Goal: Task Accomplishment & Management: Manage account settings

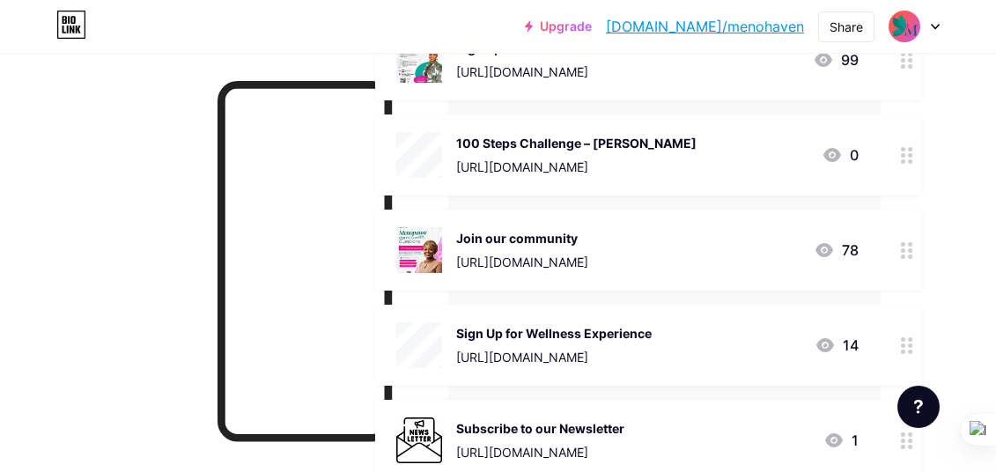
scroll to position [0, 121]
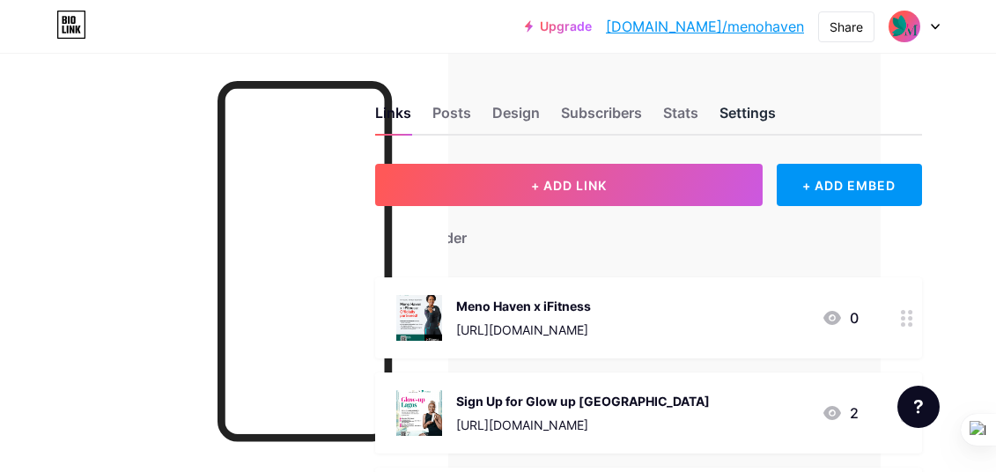
click at [734, 103] on div "Settings" at bounding box center [747, 118] width 56 height 32
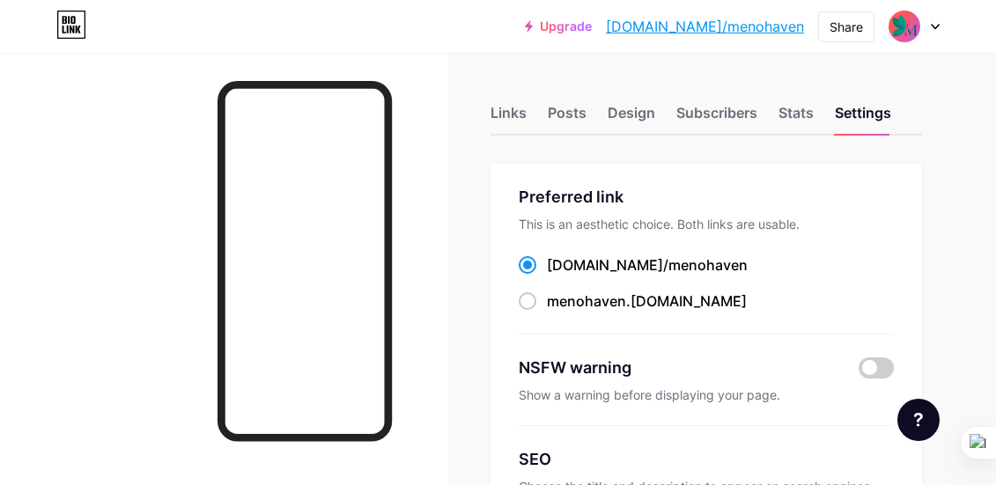
click at [437, 190] on div at bounding box center [224, 295] width 448 height 485
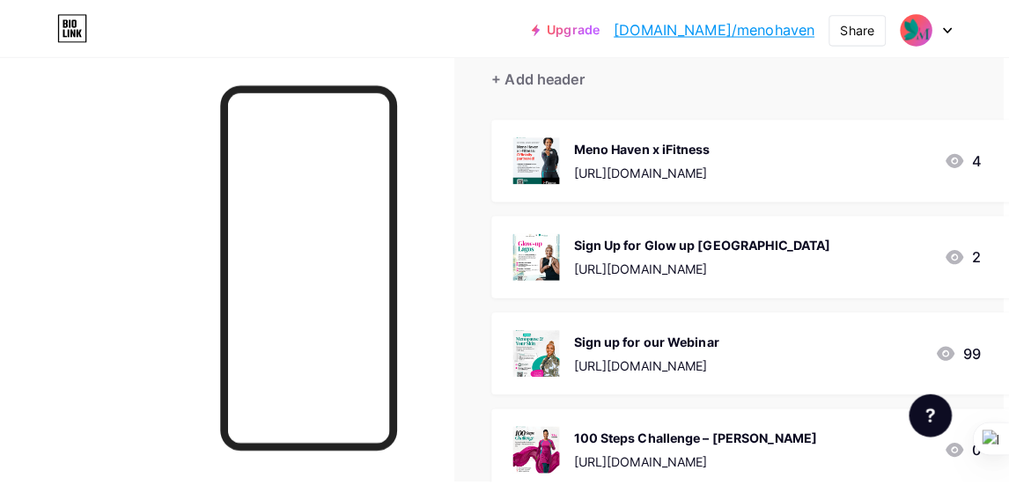
scroll to position [156, 5]
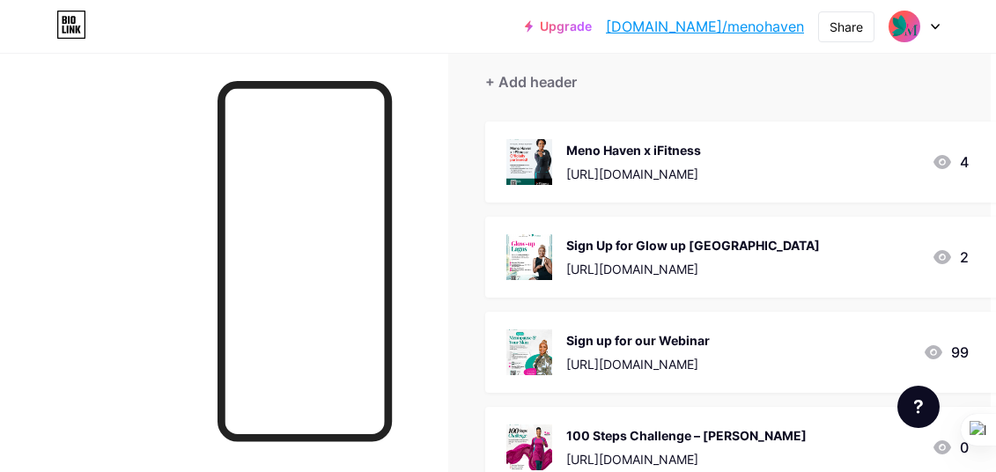
click at [819, 266] on div "Sign Up for Glow up [GEOGRAPHIC_DATA] [URL][DOMAIN_NAME] 2" at bounding box center [737, 257] width 462 height 46
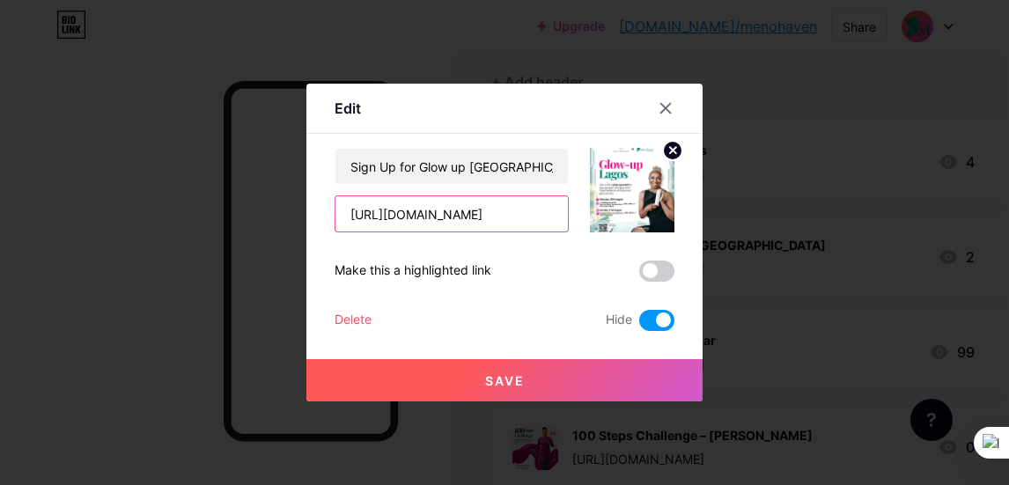
click at [526, 221] on input "[URL][DOMAIN_NAME]" at bounding box center [451, 213] width 232 height 35
paste input "[URL][DOMAIN_NAME]"
type input "[URL][DOMAIN_NAME][DOMAIN_NAME]"
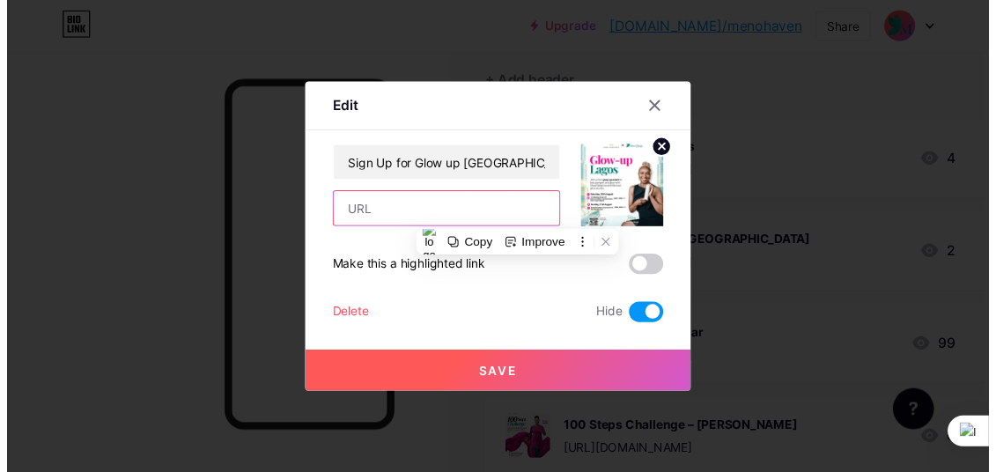
scroll to position [0, 0]
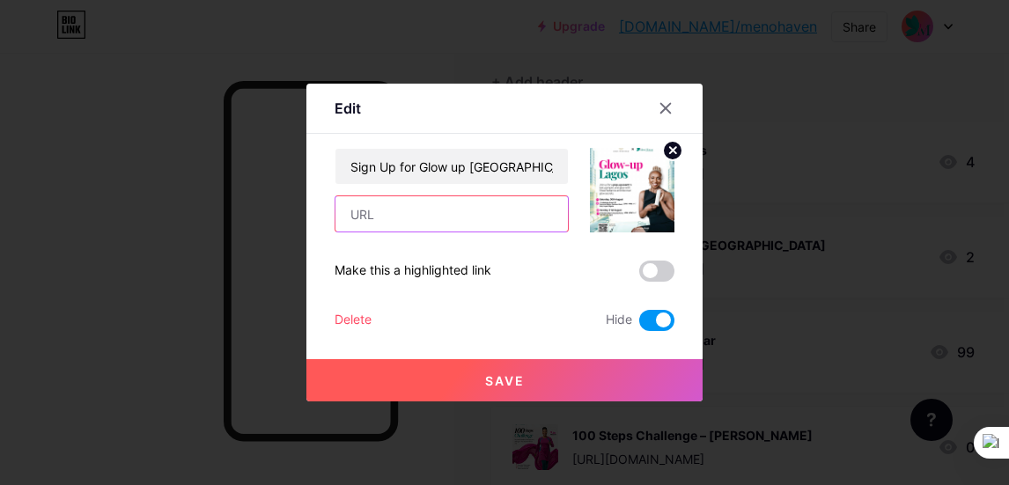
paste input "[URL][DOMAIN_NAME]"
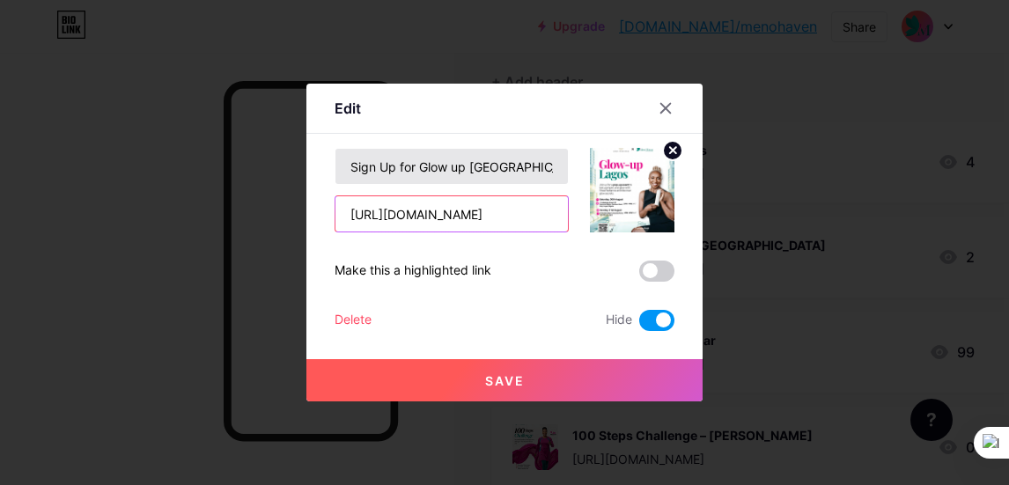
type input "[URL][DOMAIN_NAME]"
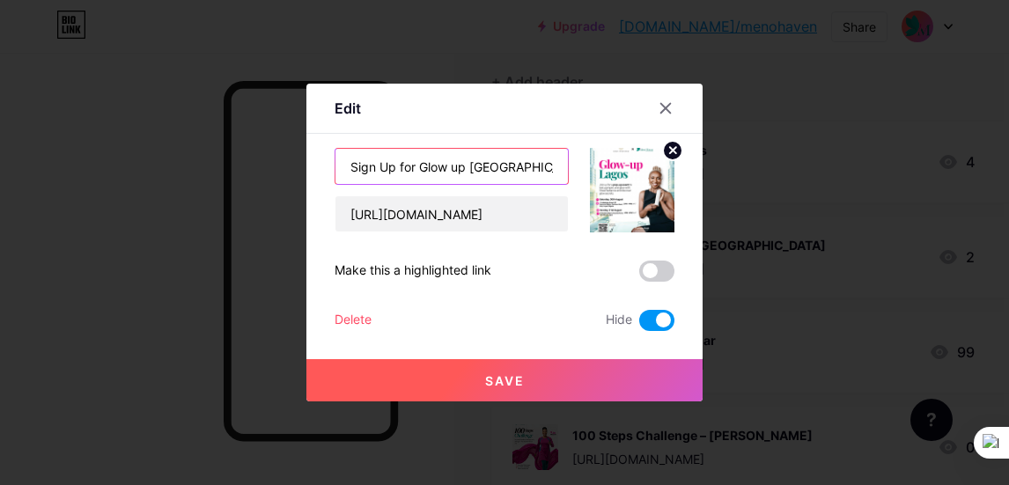
click at [493, 170] on input "Sign Up for Glow up [GEOGRAPHIC_DATA]" at bounding box center [451, 166] width 232 height 35
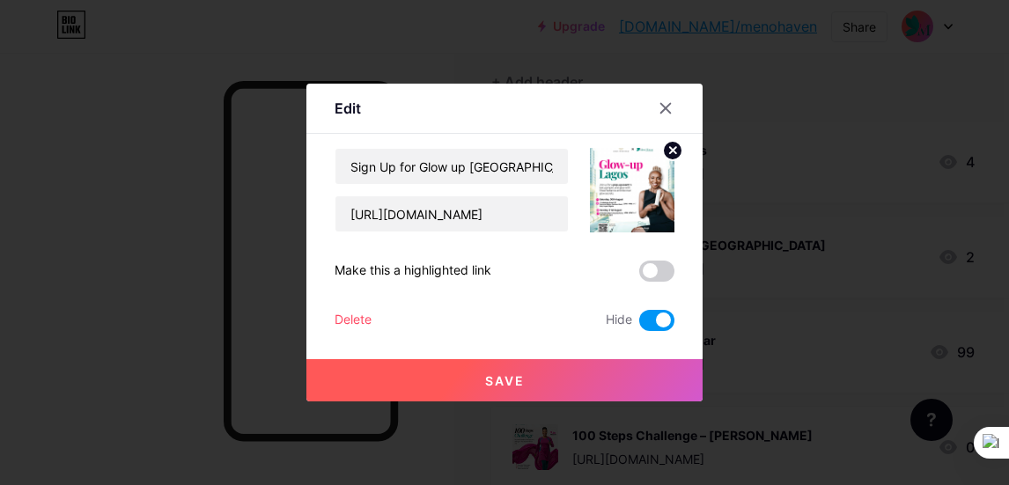
click at [657, 274] on span at bounding box center [656, 271] width 35 height 21
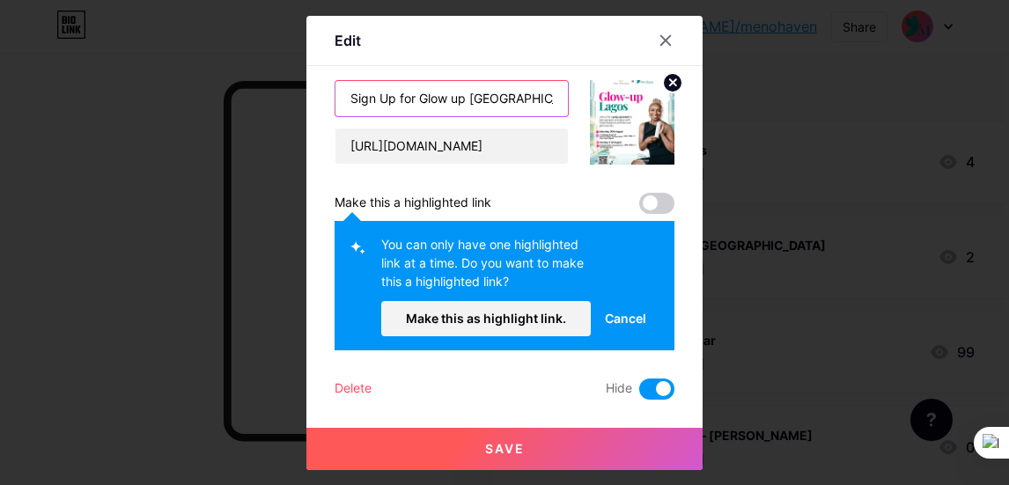
click at [511, 108] on input "Sign Up for Glow up [GEOGRAPHIC_DATA]" at bounding box center [451, 98] width 232 height 35
drag, startPoint x: 514, startPoint y: 97, endPoint x: 341, endPoint y: 118, distance: 174.7
click at [334, 117] on div "Sign Up for Glow up [GEOGRAPHIC_DATA] [URL][DOMAIN_NAME]" at bounding box center [451, 122] width 234 height 85
drag, startPoint x: 416, startPoint y: 98, endPoint x: 458, endPoint y: 99, distance: 41.4
click at [458, 99] on input "Sign Up for Glow up [GEOGRAPHIC_DATA]" at bounding box center [451, 98] width 232 height 35
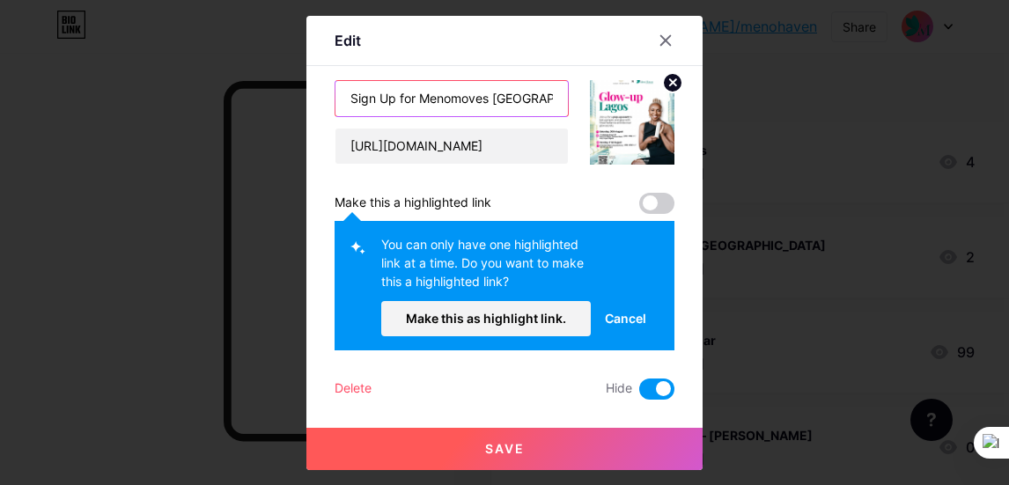
click at [456, 105] on input "Sign Up for Menomoves [GEOGRAPHIC_DATA]" at bounding box center [451, 98] width 232 height 35
click at [455, 102] on input "Sign Up for Menomoves [GEOGRAPHIC_DATA]" at bounding box center [451, 98] width 232 height 35
type input "Sign Up for MenoMoves [GEOGRAPHIC_DATA]"
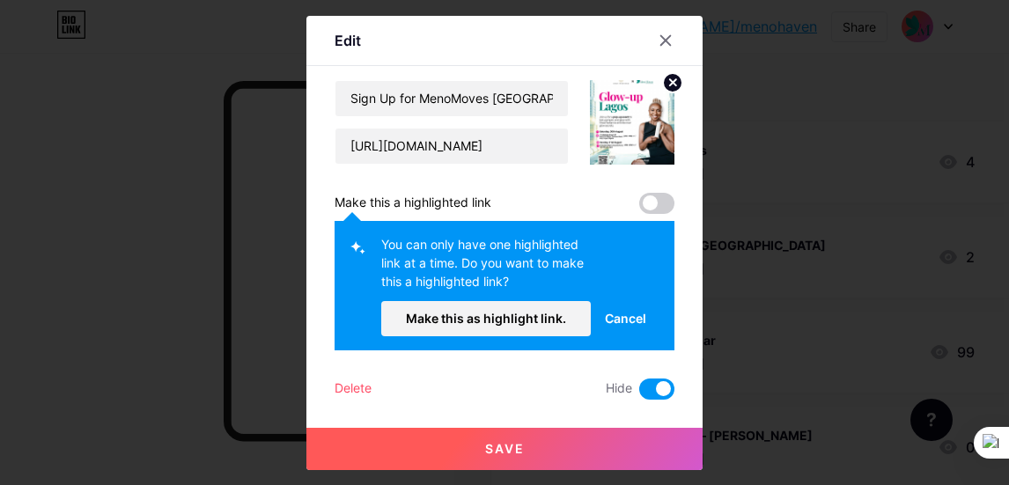
click at [489, 436] on button "Save" at bounding box center [504, 449] width 396 height 42
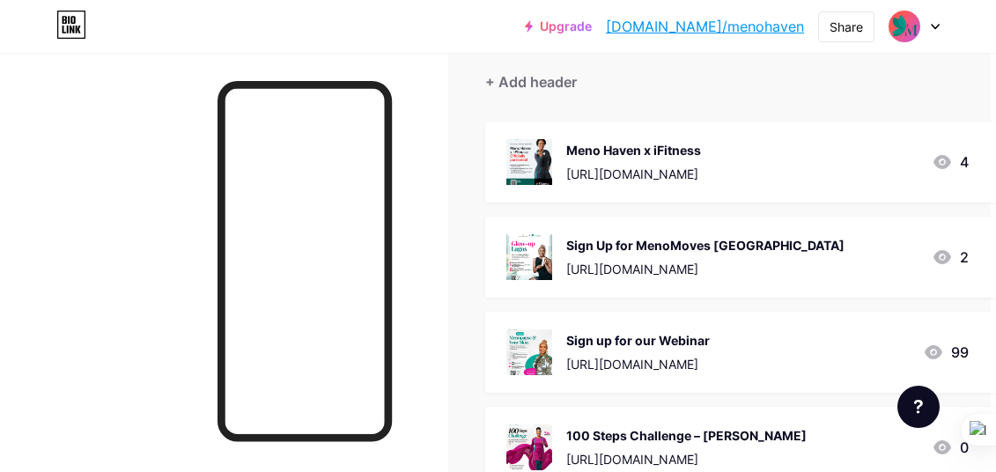
click at [740, 253] on div "Sign Up for MenoMoves [GEOGRAPHIC_DATA]" at bounding box center [705, 245] width 278 height 18
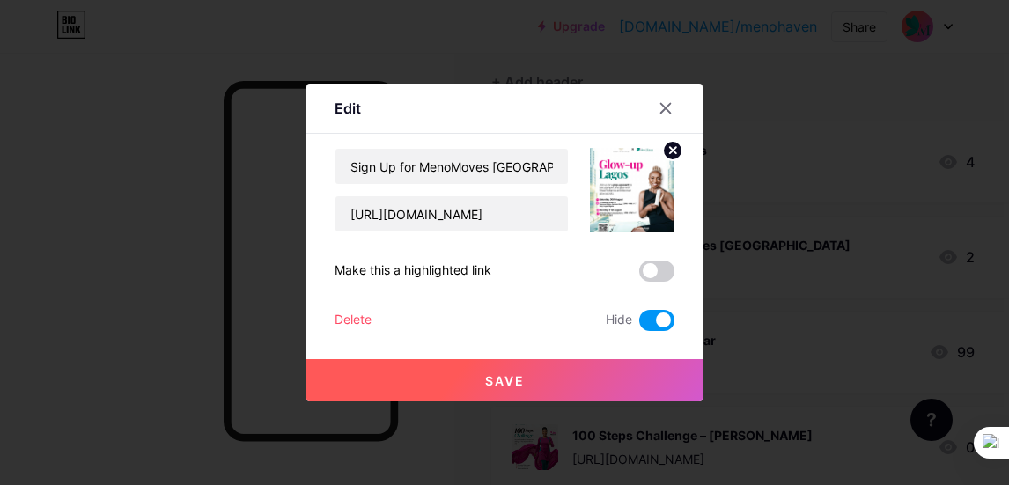
click at [639, 189] on img at bounding box center [632, 190] width 85 height 85
click at [577, 199] on div at bounding box center [622, 190] width 106 height 85
click at [671, 152] on icon at bounding box center [673, 150] width 6 height 6
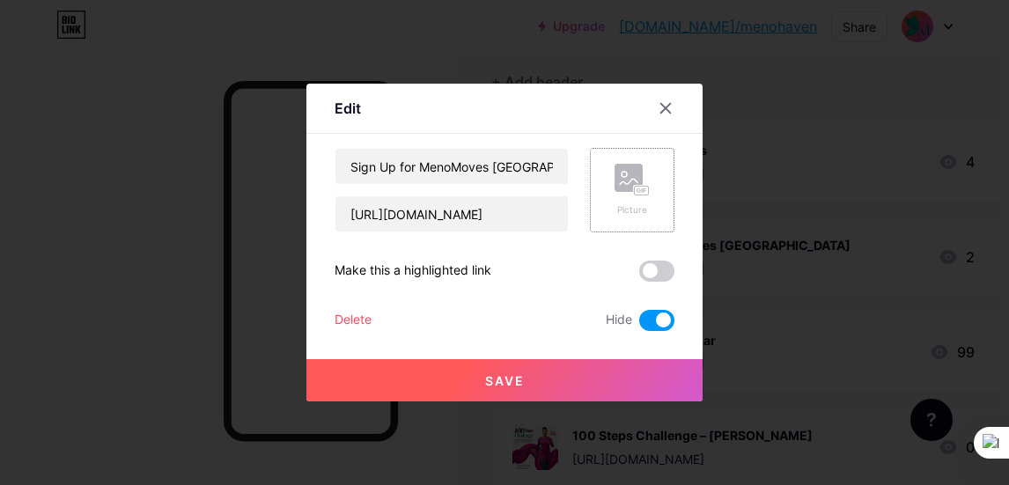
click at [642, 188] on icon at bounding box center [642, 190] width 1 height 4
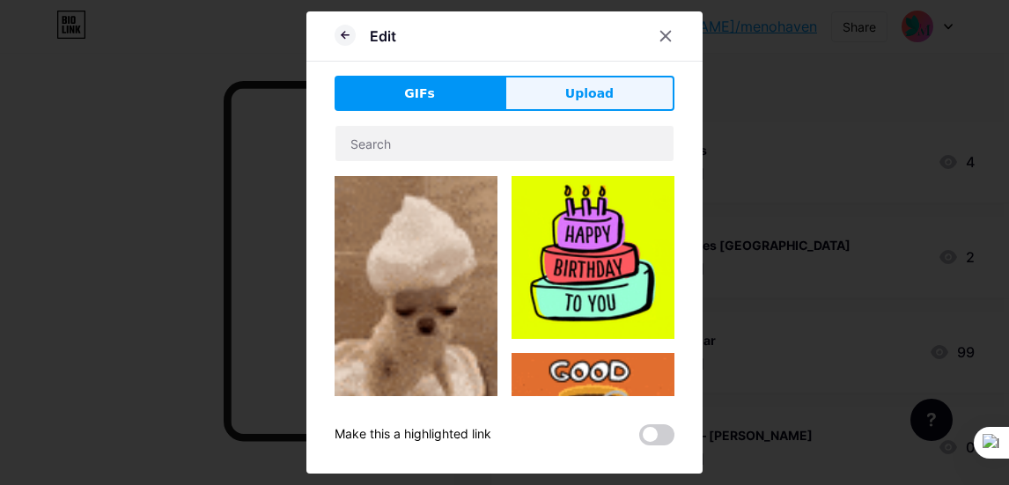
click at [564, 90] on button "Upload" at bounding box center [589, 93] width 170 height 35
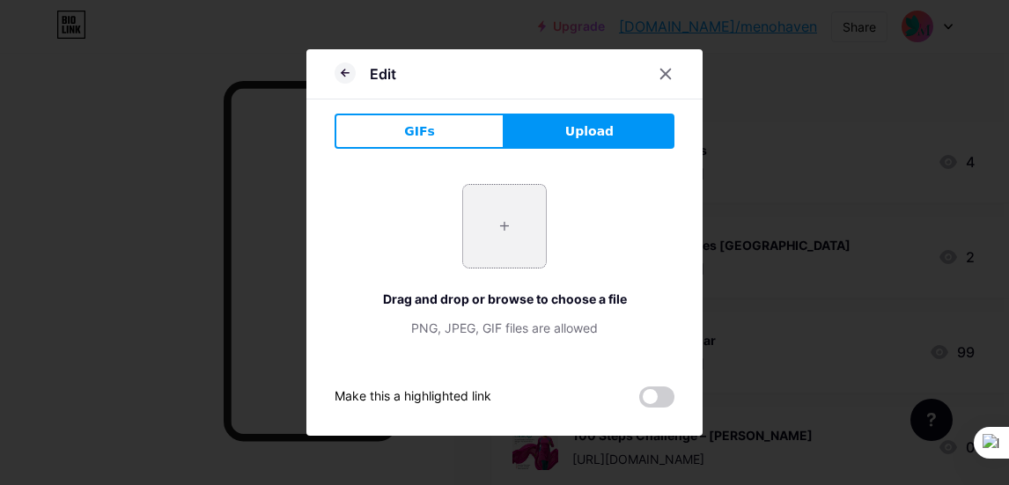
click at [502, 240] on input "file" at bounding box center [504, 226] width 83 height 83
type input "C:\fakepath\Zumba.png"
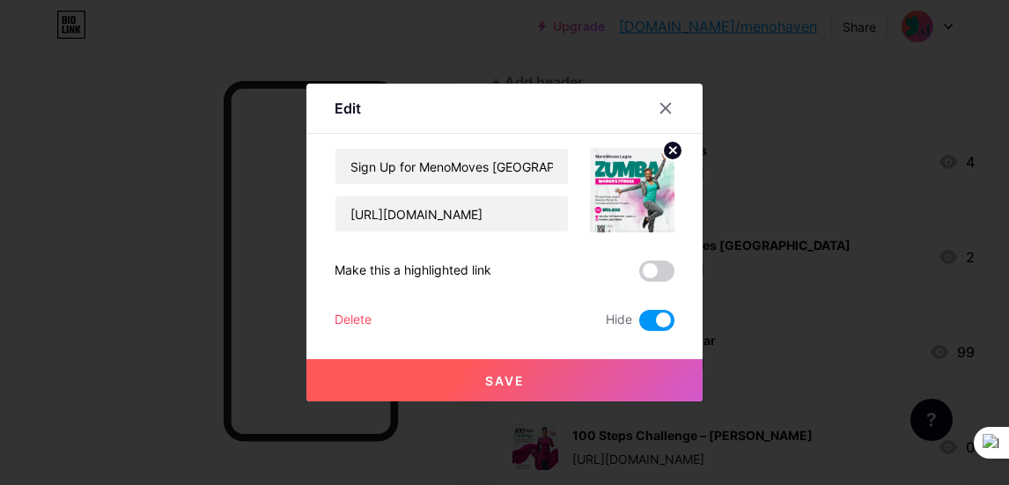
click at [457, 386] on button "Save" at bounding box center [504, 380] width 396 height 42
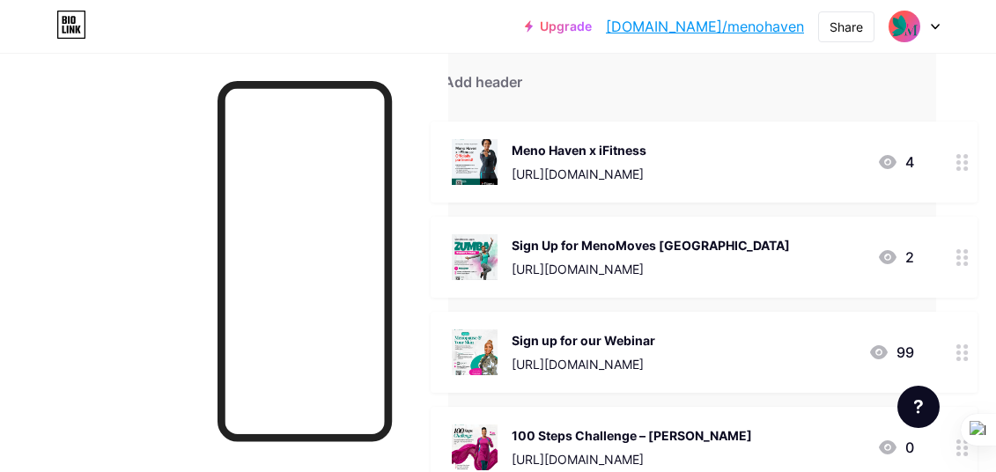
scroll to position [156, 121]
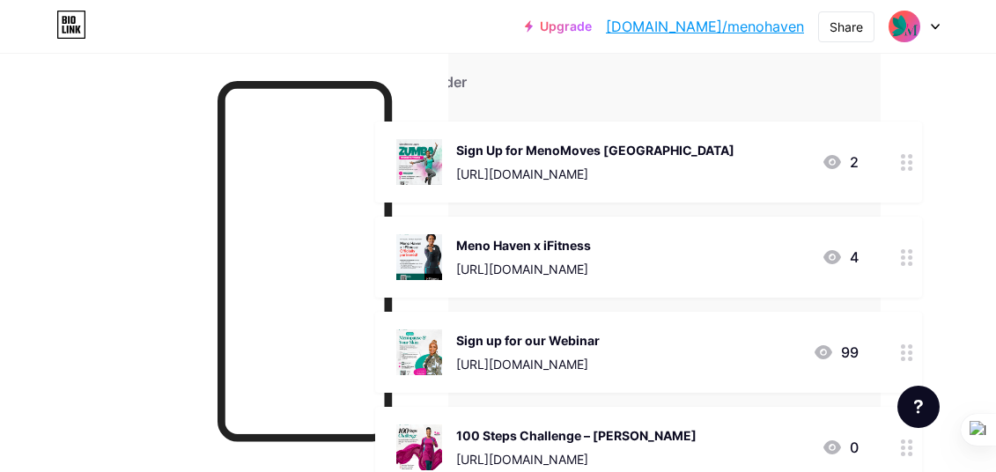
click at [695, 180] on div "Sign Up for MenoMoves [GEOGRAPHIC_DATA] [URL][DOMAIN_NAME] 2" at bounding box center [627, 162] width 462 height 46
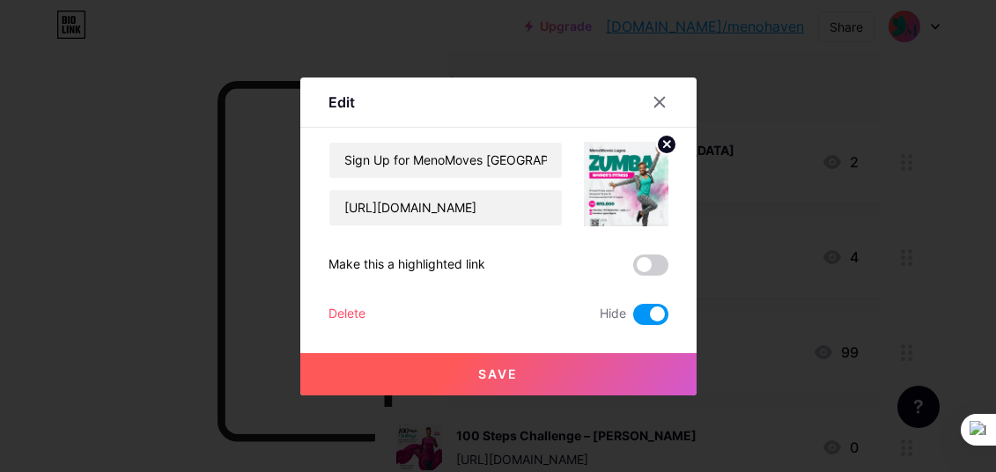
scroll to position [156, 107]
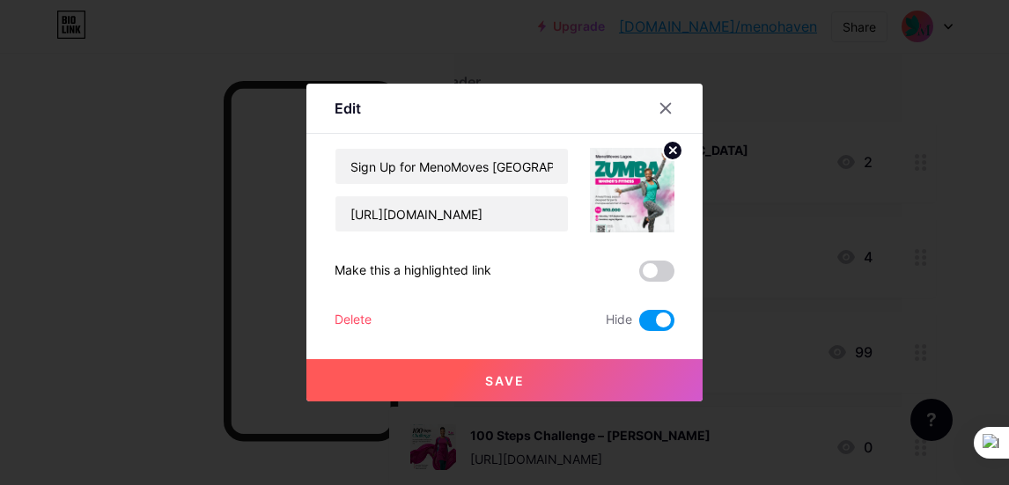
click at [661, 276] on span at bounding box center [656, 271] width 35 height 21
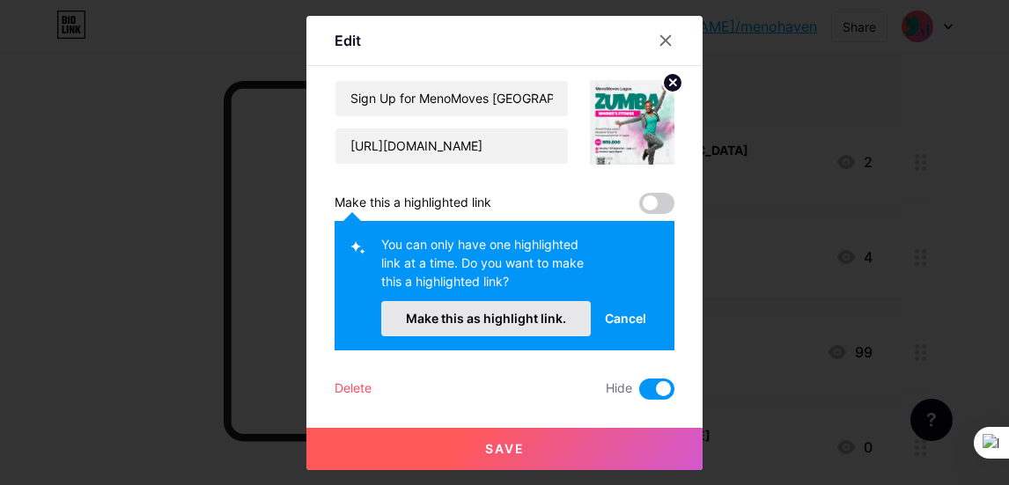
click at [543, 320] on span "Make this as highlight link." at bounding box center [486, 318] width 160 height 15
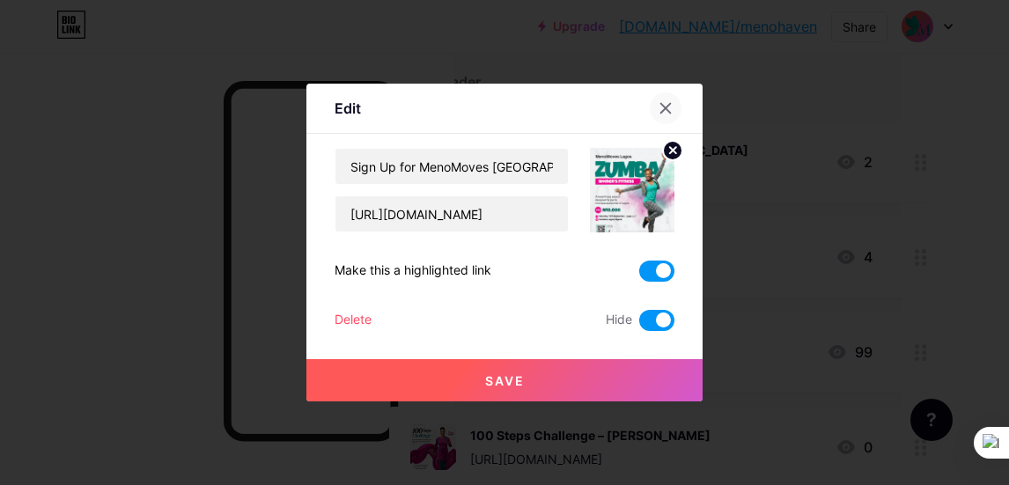
click at [665, 111] on icon at bounding box center [665, 108] width 14 height 14
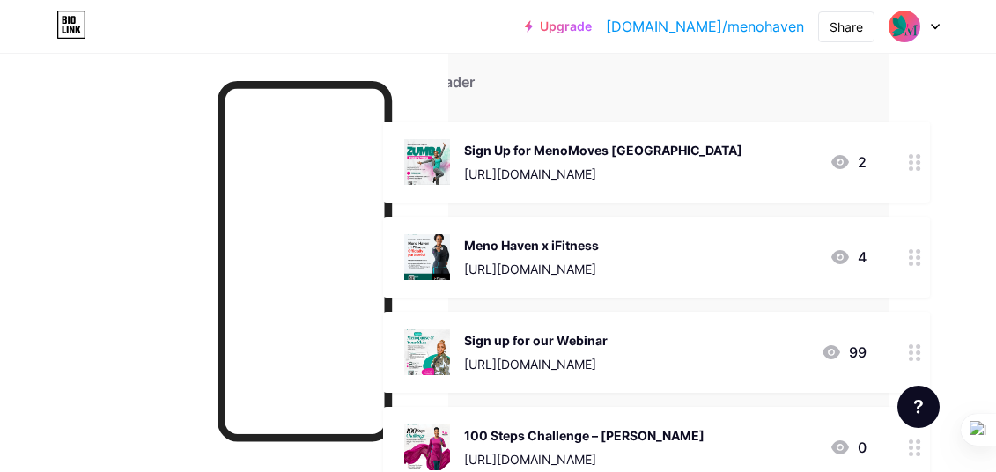
click at [717, 181] on div "Sign Up for MenoMoves [GEOGRAPHIC_DATA] [URL][DOMAIN_NAME] 2" at bounding box center [635, 162] width 462 height 46
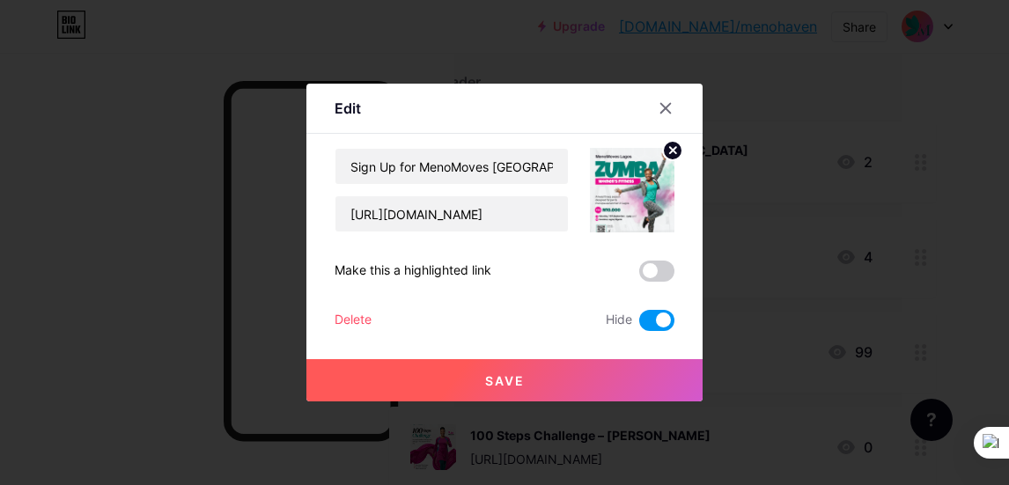
click at [651, 270] on span at bounding box center [656, 271] width 35 height 21
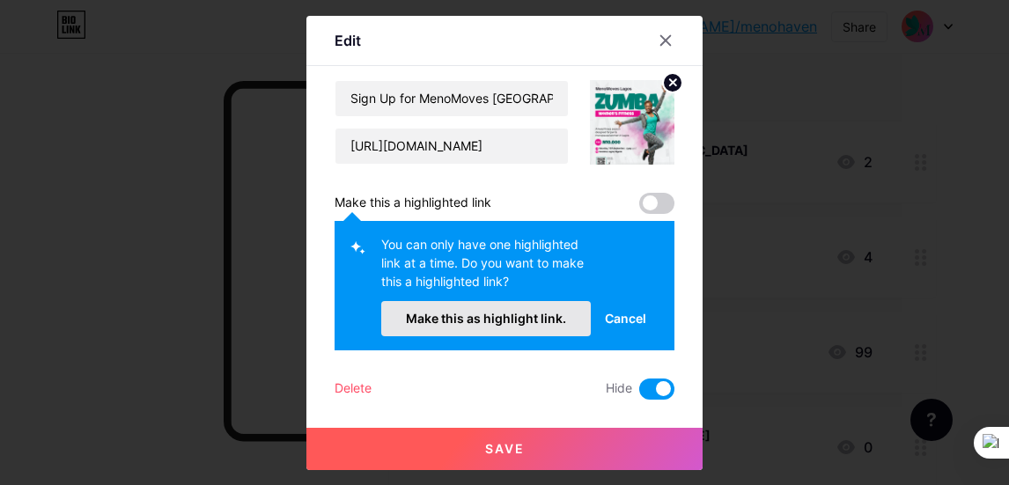
click at [538, 324] on span "Make this as highlight link." at bounding box center [486, 318] width 160 height 15
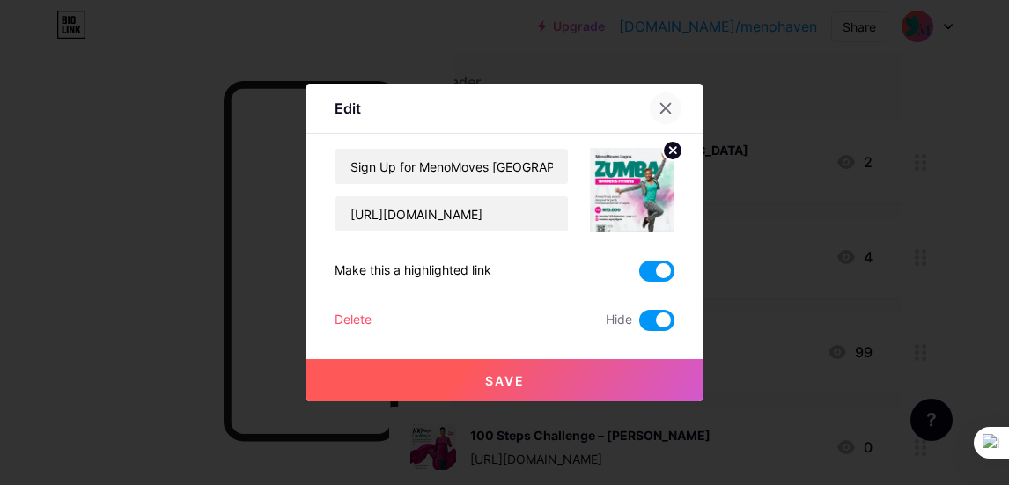
click at [668, 104] on icon at bounding box center [666, 109] width 10 height 10
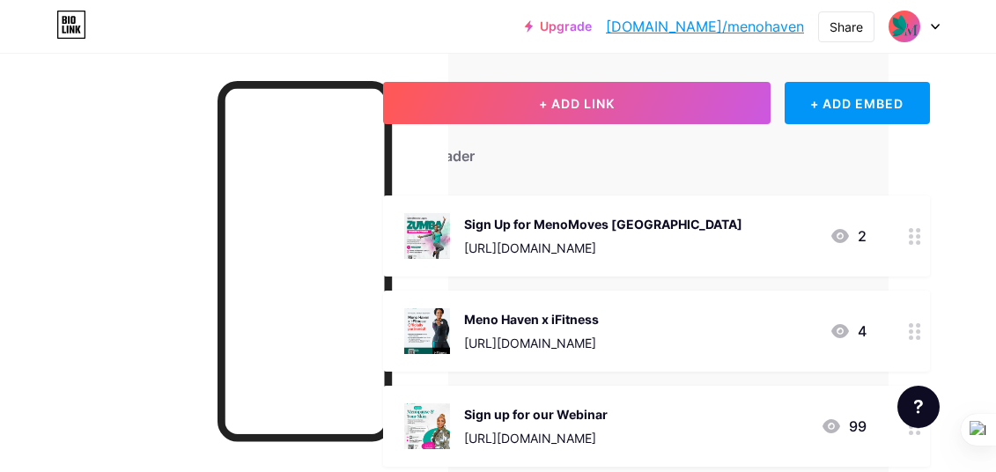
scroll to position [0, 107]
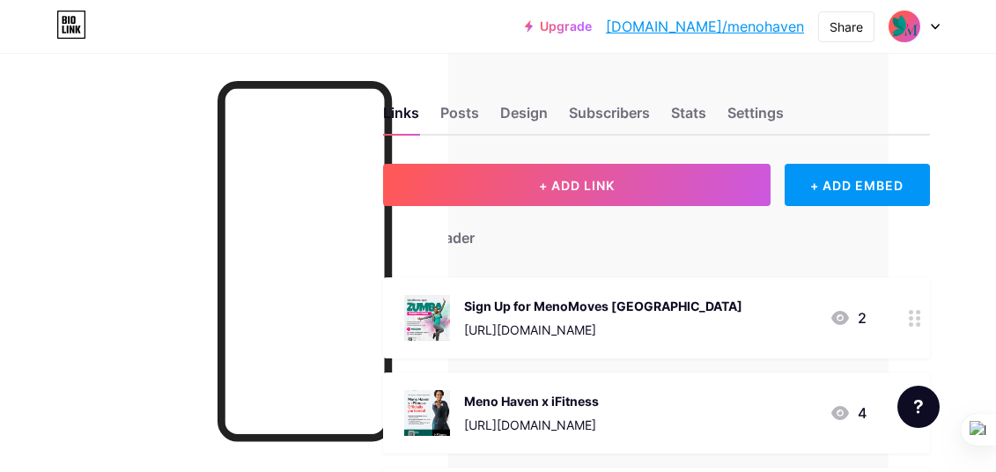
drag, startPoint x: 492, startPoint y: 268, endPoint x: 533, endPoint y: 264, distance: 40.7
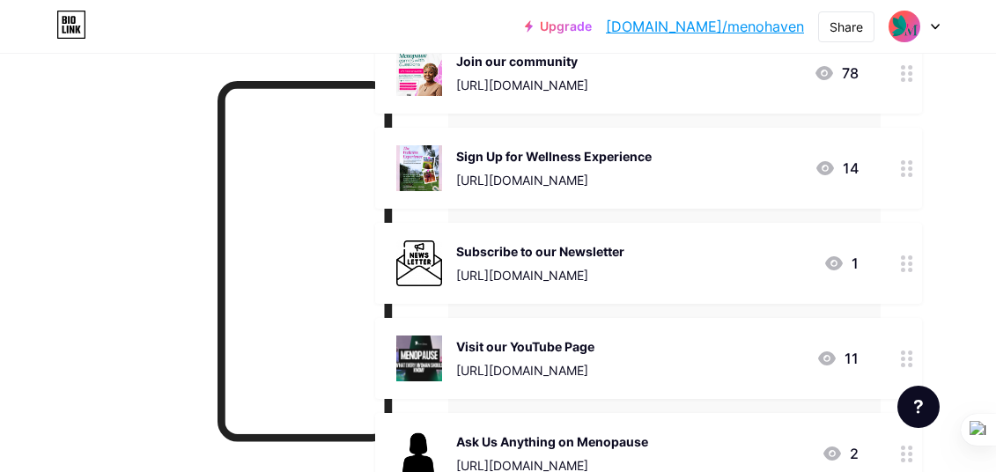
scroll to position [0, 121]
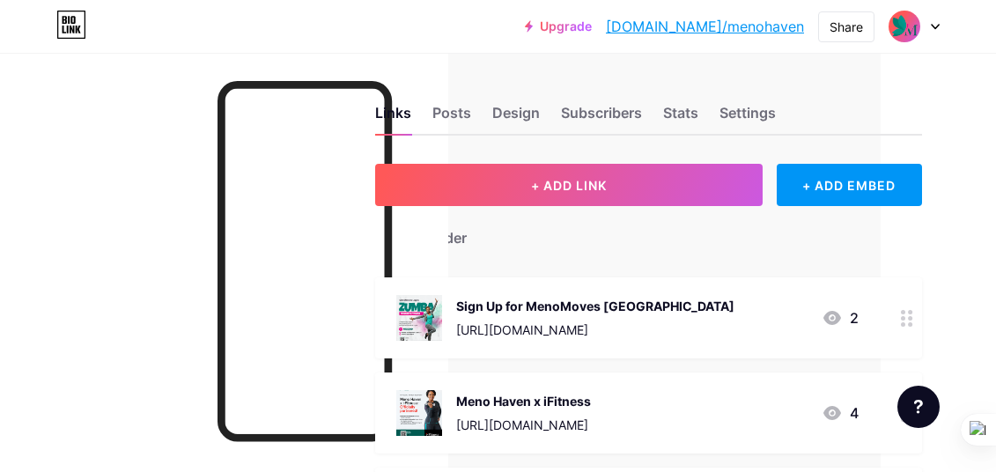
click at [935, 28] on icon at bounding box center [934, 27] width 7 height 4
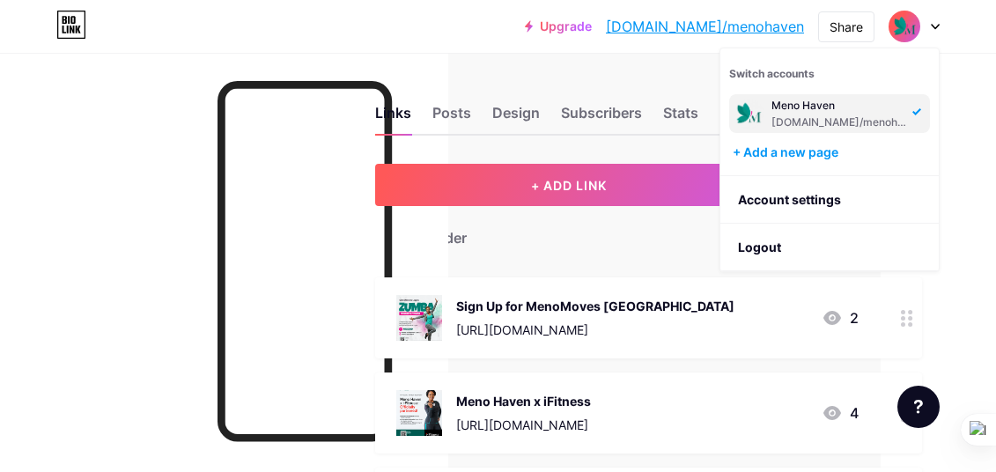
click at [935, 28] on icon at bounding box center [934, 27] width 7 height 4
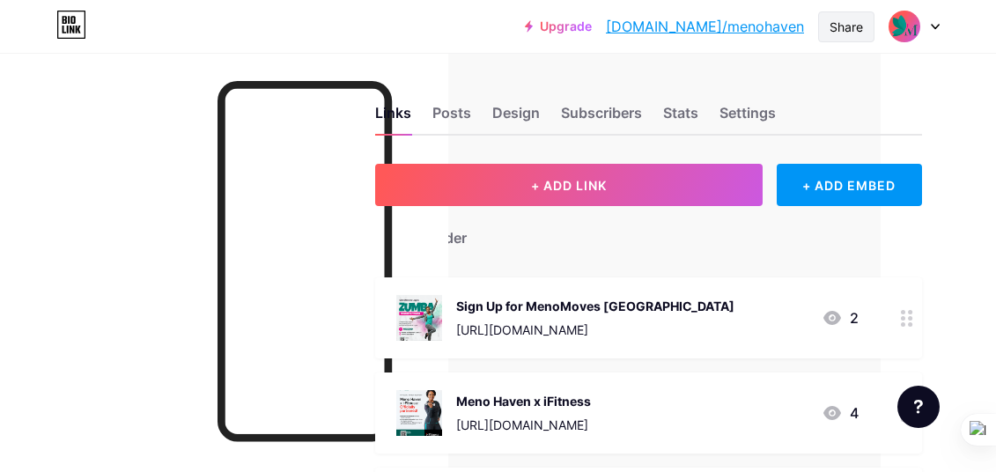
click at [834, 32] on div "Share" at bounding box center [845, 27] width 33 height 18
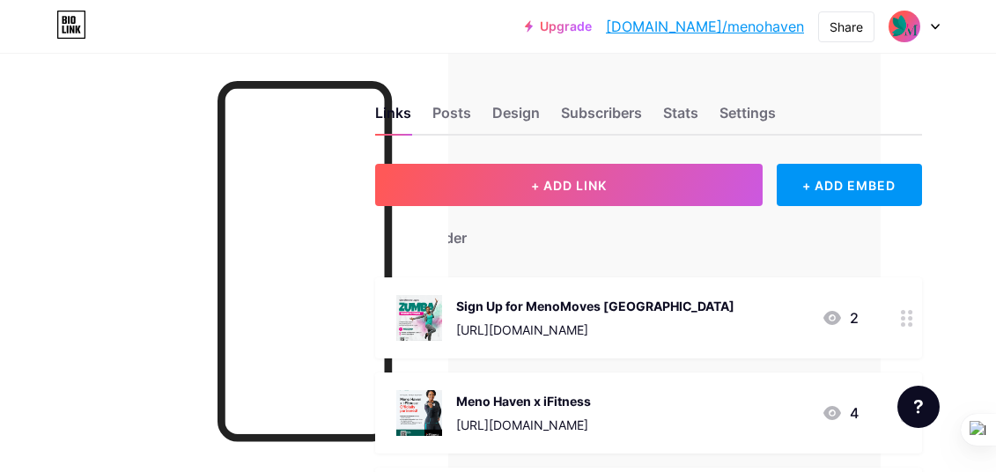
click at [544, 83] on div "Links Posts Design Subscribers Stats Settings" at bounding box center [648, 105] width 547 height 62
